Goal: Find specific page/section: Find specific page/section

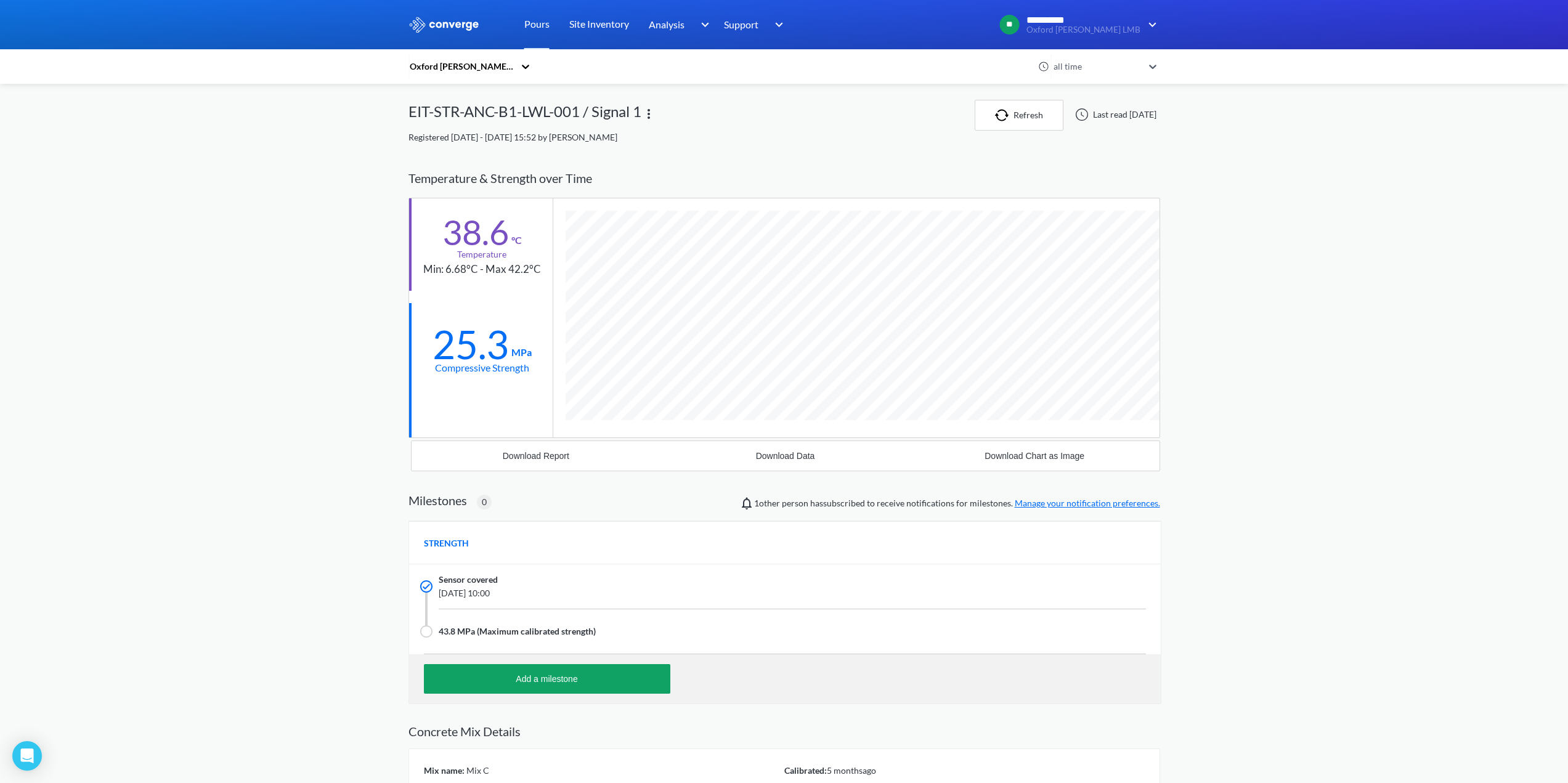
scroll to position [783, 752]
click at [540, 27] on link "Pours" at bounding box center [537, 24] width 25 height 49
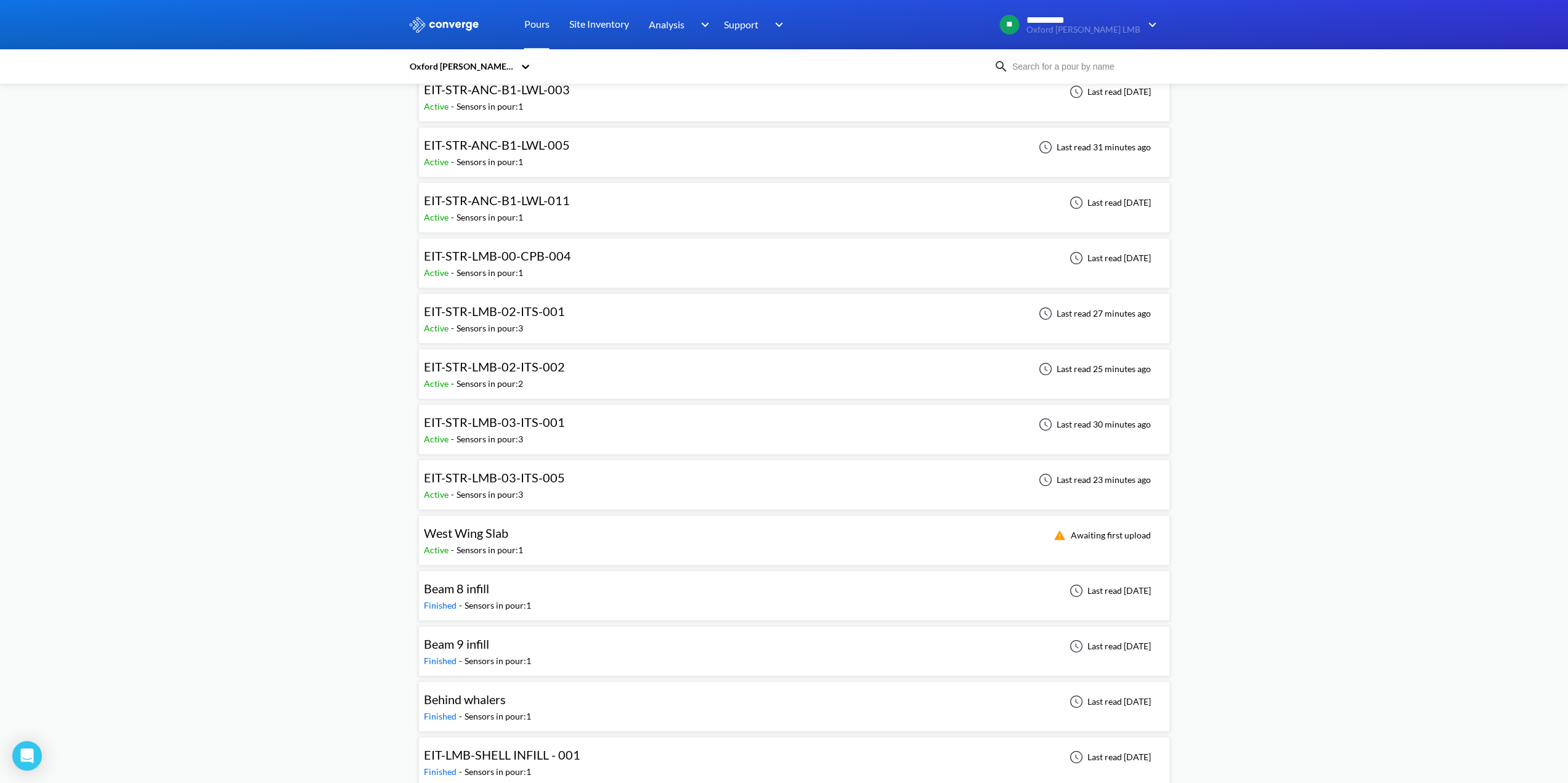
scroll to position [247, 0]
click at [493, 423] on span "EIT-STR-LMB-03-ITS-001" at bounding box center [495, 421] width 141 height 15
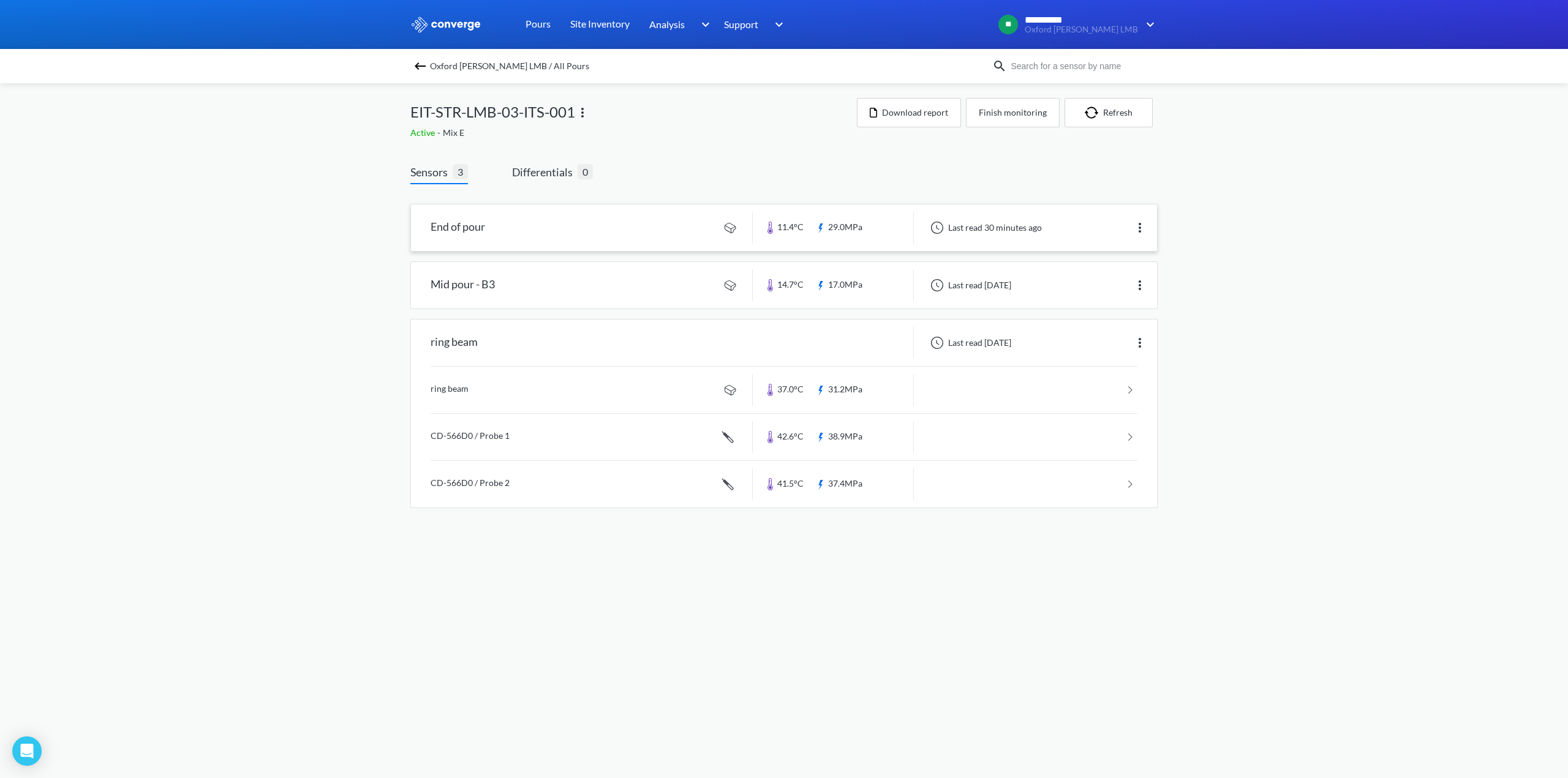
click at [469, 224] on link at bounding box center [784, 228] width 746 height 47
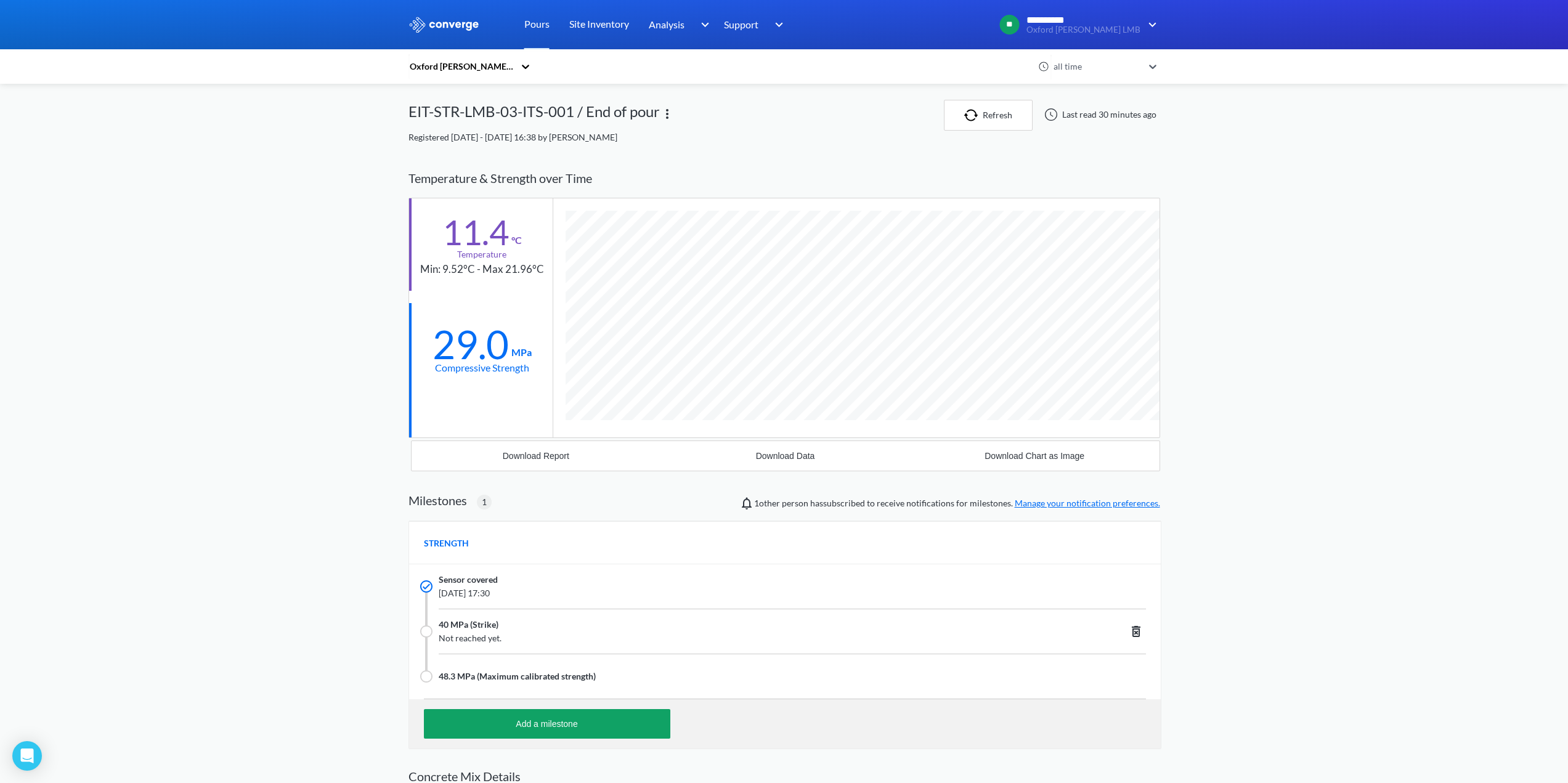
scroll to position [828, 752]
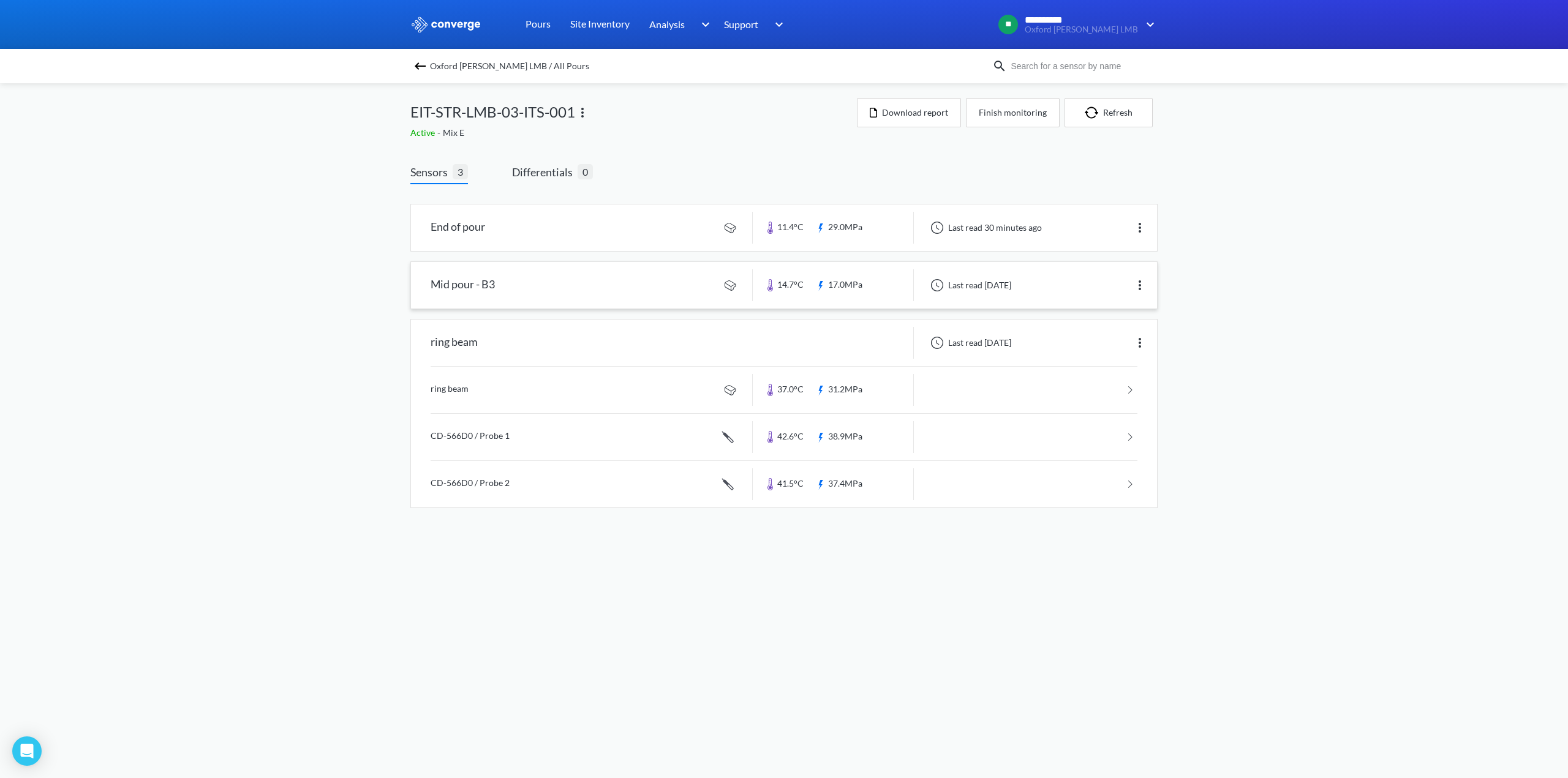
click at [463, 287] on link at bounding box center [784, 285] width 746 height 47
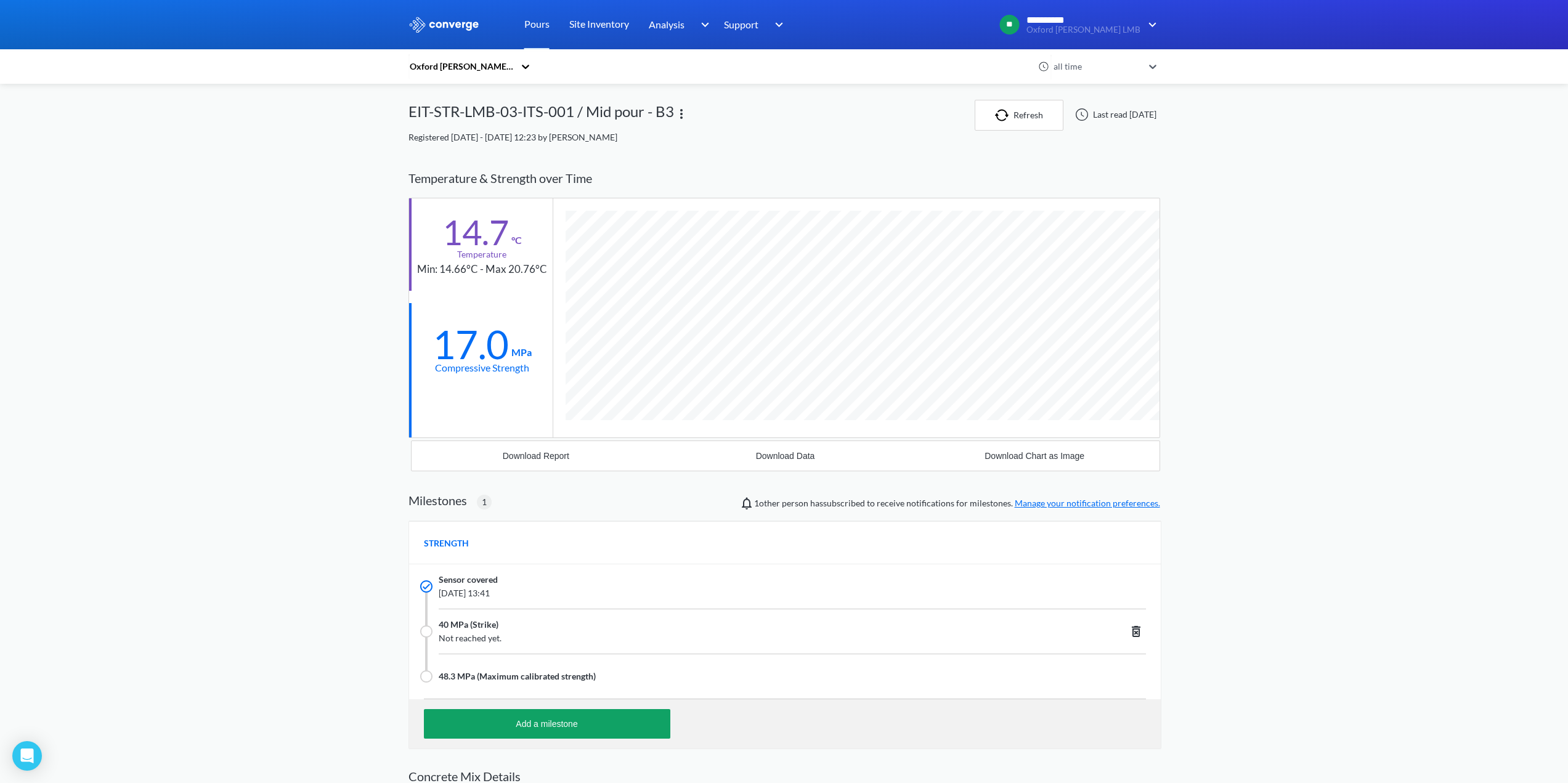
scroll to position [828, 752]
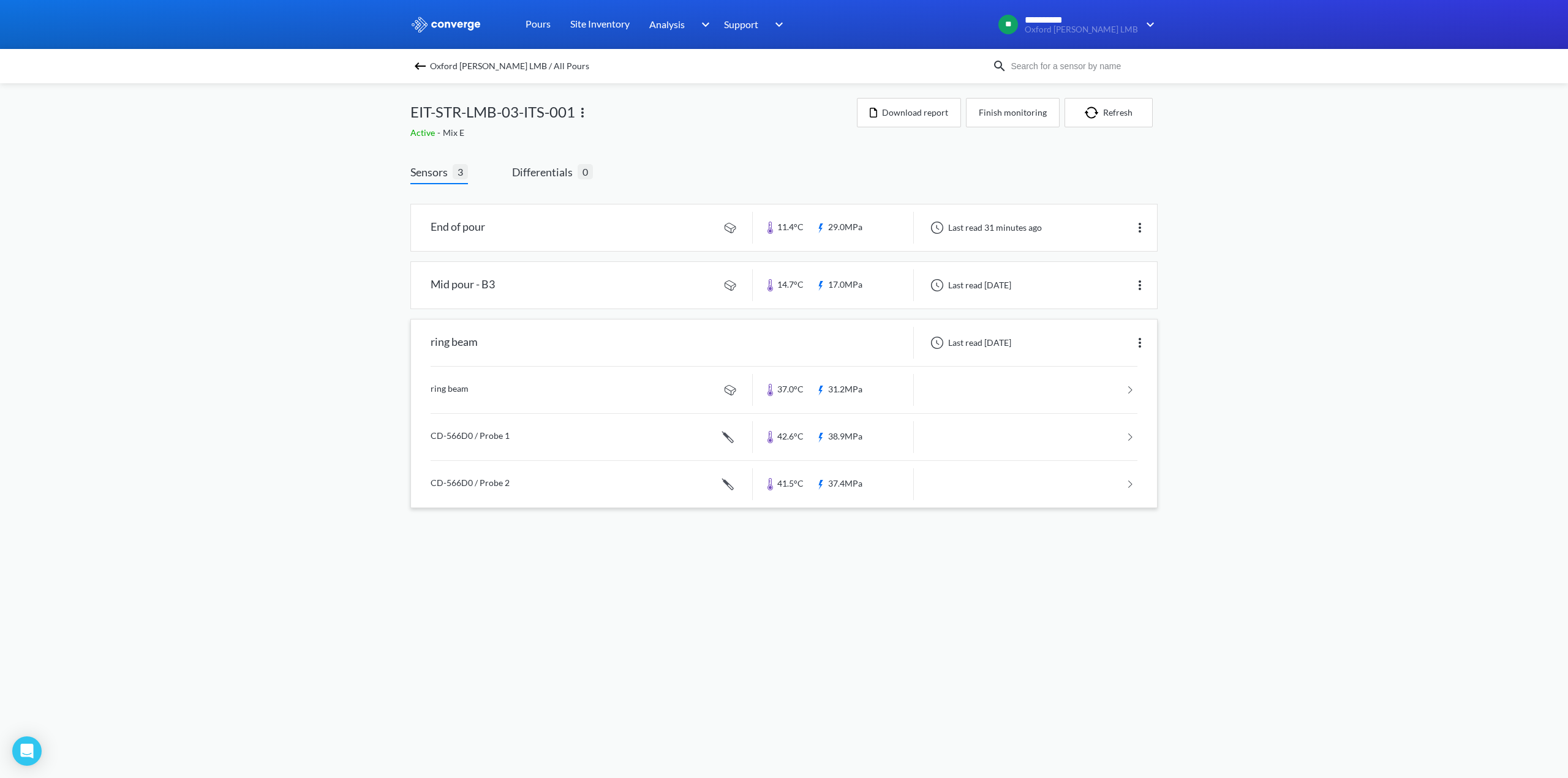
click at [463, 388] on link at bounding box center [784, 390] width 707 height 47
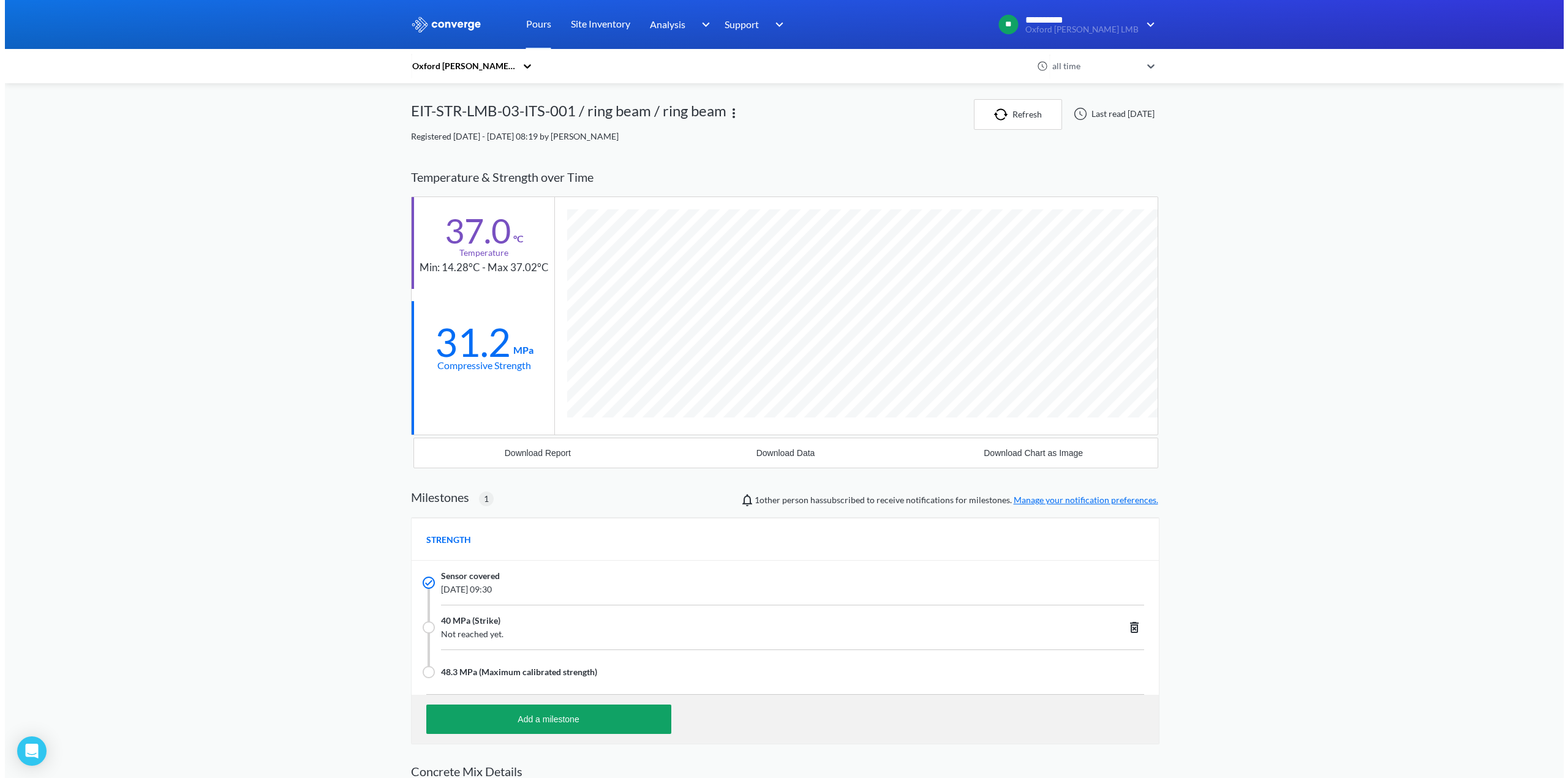
scroll to position [823, 747]
